Goal: Information Seeking & Learning: Find specific fact

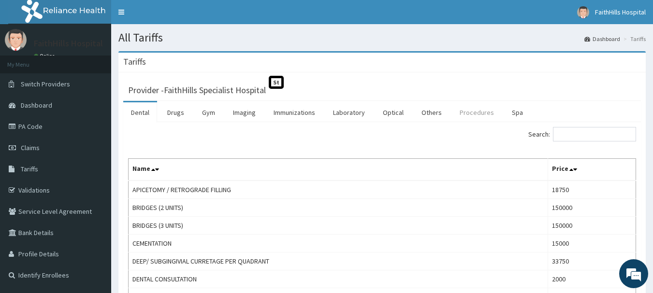
click at [477, 115] on link "Procedures" at bounding box center [477, 112] width 50 height 20
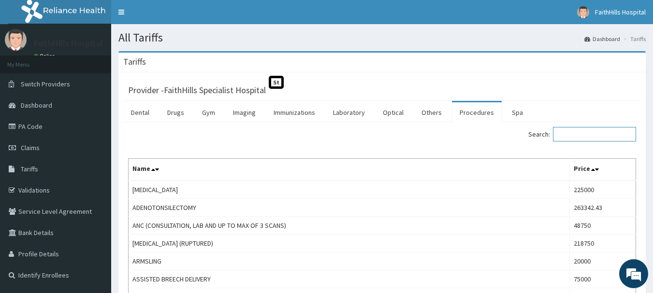
click at [587, 131] on input "Search:" at bounding box center [594, 134] width 83 height 14
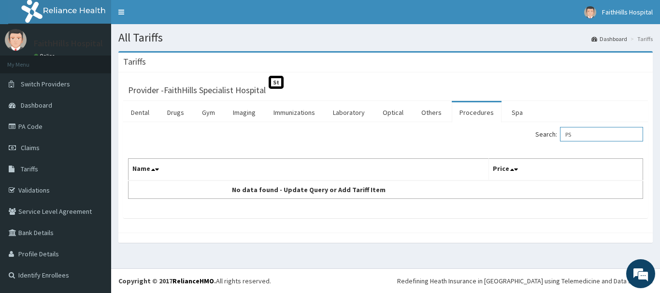
type input "P"
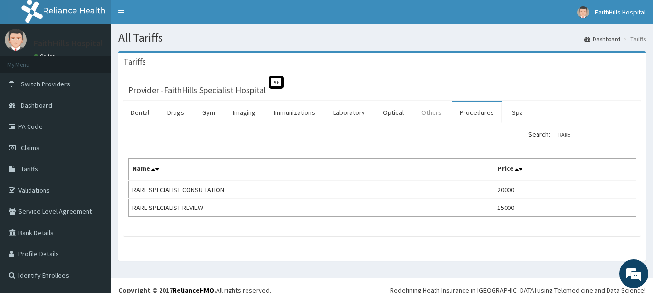
type input "RARE"
click at [432, 115] on link "Others" at bounding box center [432, 112] width 36 height 20
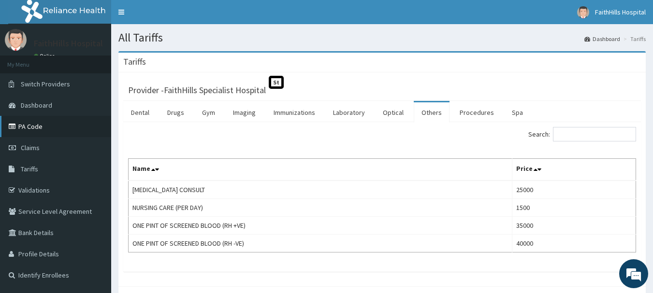
click at [34, 126] on link "PA Code" at bounding box center [55, 126] width 111 height 21
